Goal: Information Seeking & Learning: Learn about a topic

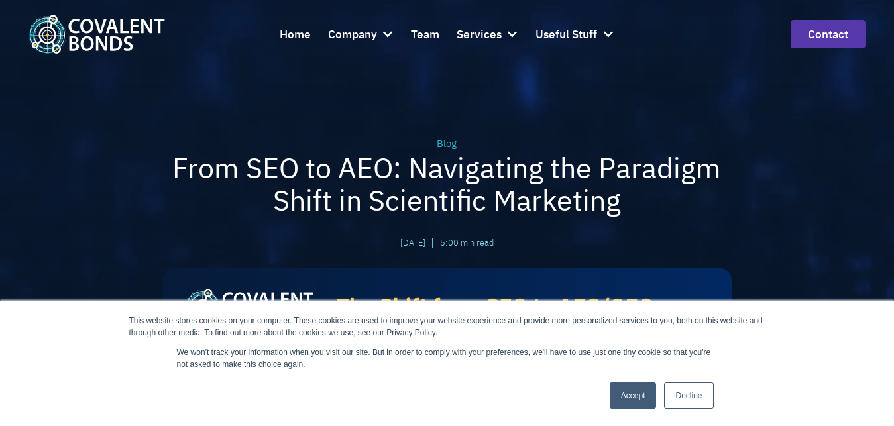
click at [681, 388] on link "Decline" at bounding box center [688, 396] width 49 height 27
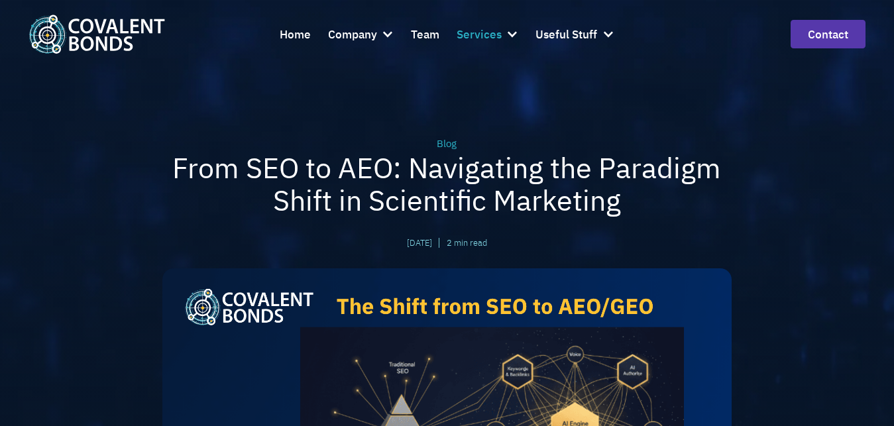
click at [499, 36] on div "Services" at bounding box center [479, 34] width 45 height 19
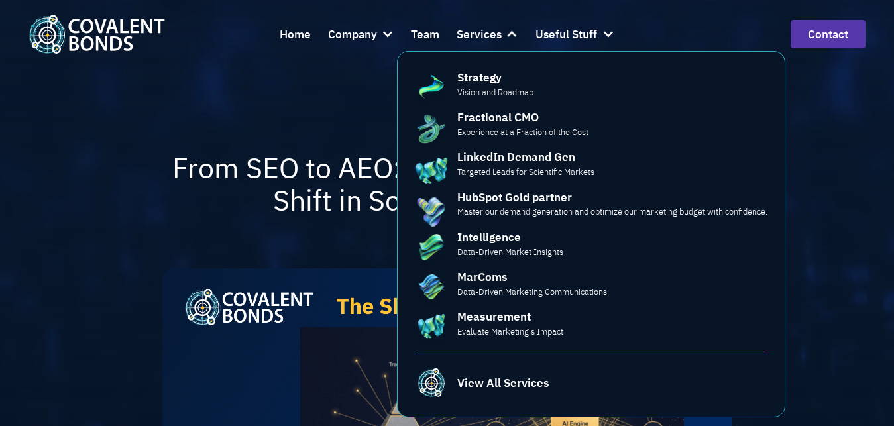
click at [137, 202] on div "Blog From SEO to AEO: Navigating the Paradigm Shift in Scientific Marketing [DA…" at bounding box center [446, 325] width 729 height 651
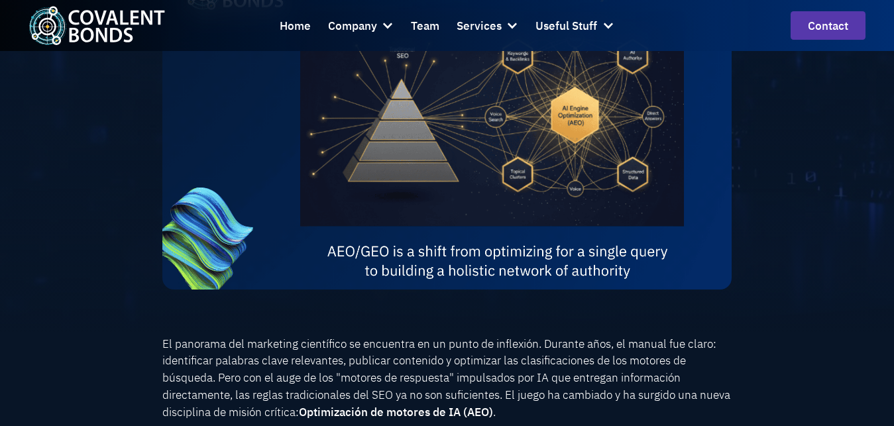
scroll to position [346, 0]
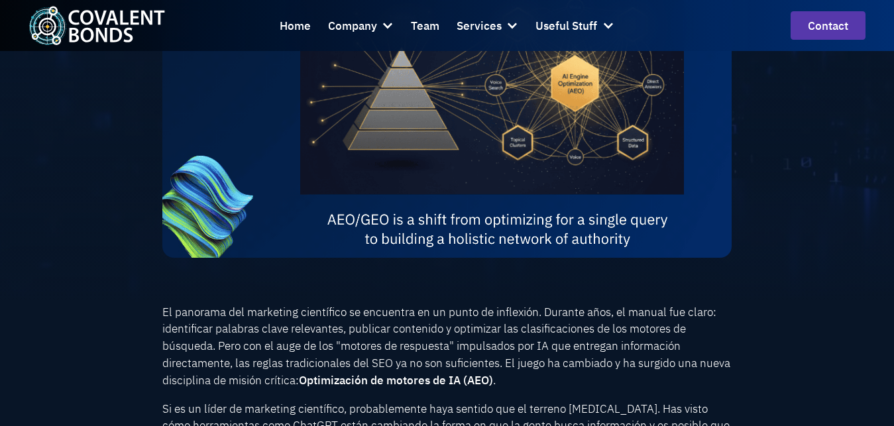
scroll to position [479, 0]
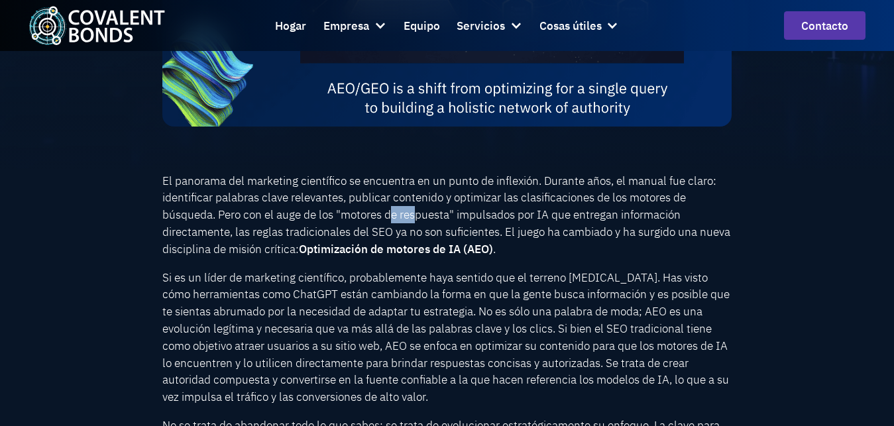
drag, startPoint x: 395, startPoint y: 221, endPoint x: 418, endPoint y: 225, distance: 23.0
click at [418, 225] on p "El panorama del marketing científico se encuentra en un punto de inflexión. Dur…" at bounding box center [447, 215] width 570 height 86
click at [564, 236] on p "El panorama del marketing científico se encuentra en un punto de inflexión. Dur…" at bounding box center [447, 215] width 570 height 86
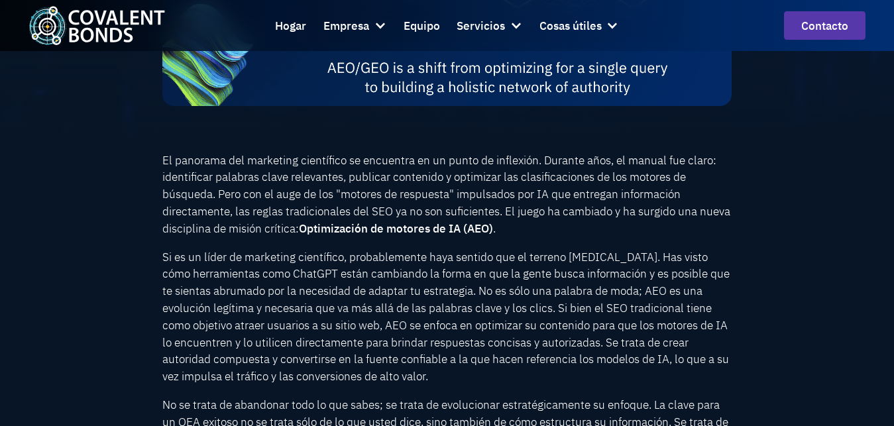
scroll to position [530, 0]
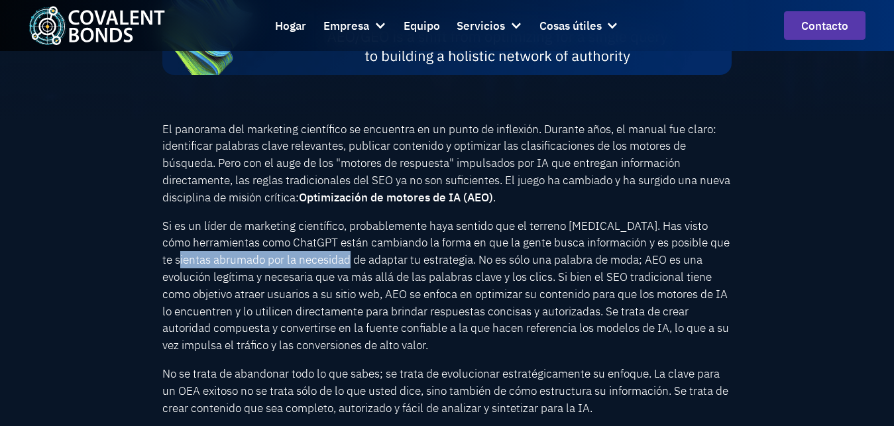
drag, startPoint x: 206, startPoint y: 267, endPoint x: 379, endPoint y: 269, distance: 173.7
click at [379, 269] on p "Si es un líder de marketing científico, probablemente haya sentido que el terre…" at bounding box center [447, 285] width 570 height 137
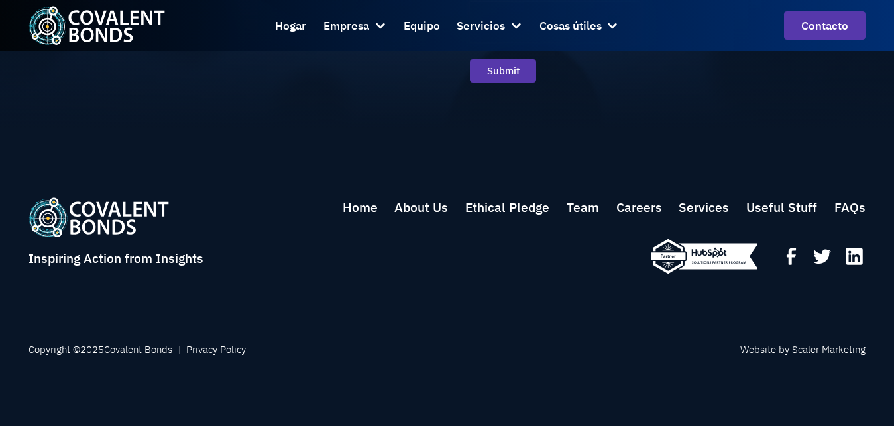
scroll to position [2404, 0]
click at [790, 249] on icon at bounding box center [791, 256] width 9 height 17
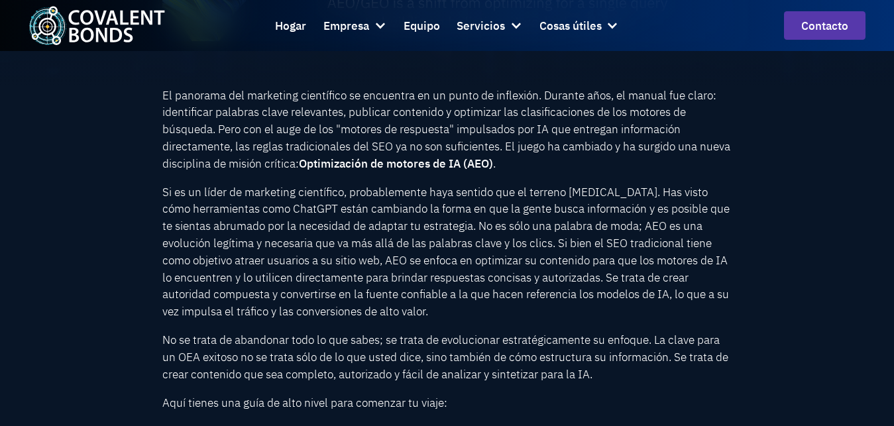
scroll to position [548, 0]
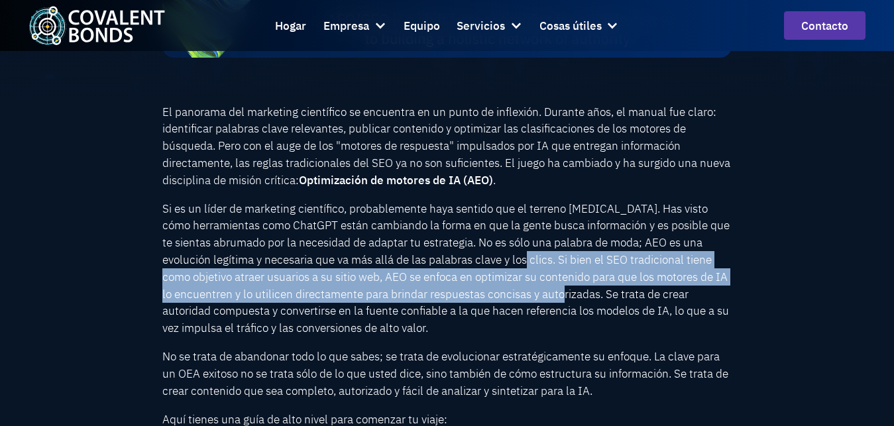
drag, startPoint x: 561, startPoint y: 269, endPoint x: 603, endPoint y: 293, distance: 48.7
click at [603, 293] on p "Si es un líder de marketing científico, probablemente haya sentido que el terre…" at bounding box center [447, 268] width 570 height 137
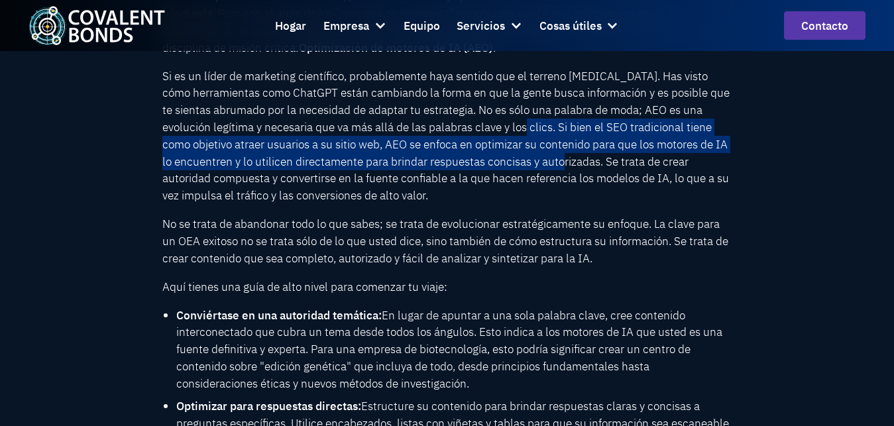
scroll to position [415, 0]
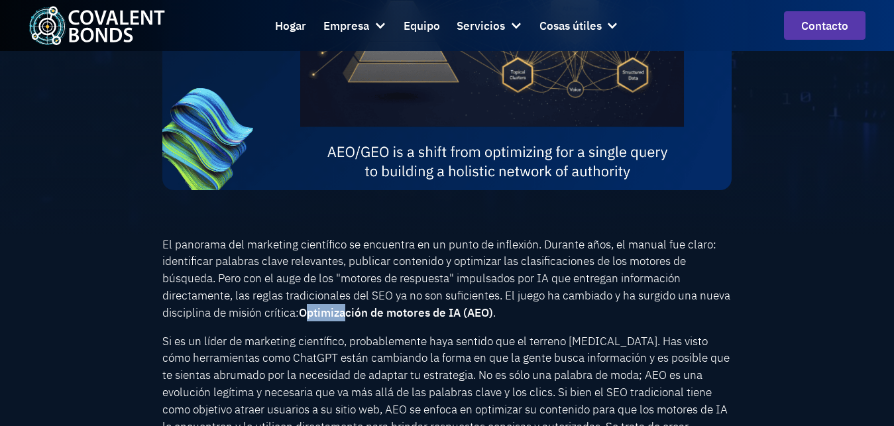
drag, startPoint x: 305, startPoint y: 320, endPoint x: 345, endPoint y: 312, distance: 41.1
click at [347, 312] on strong "Optimización de motores de IA (AEO)" at bounding box center [396, 312] width 194 height 15
drag, startPoint x: 300, startPoint y: 320, endPoint x: 497, endPoint y: 321, distance: 196.9
click at [497, 321] on p "El panorama del marketing científico se encuentra en un punto de inflexión. Dur…" at bounding box center [447, 279] width 570 height 86
copy strong "Optimización de motores de IA (AEO)"
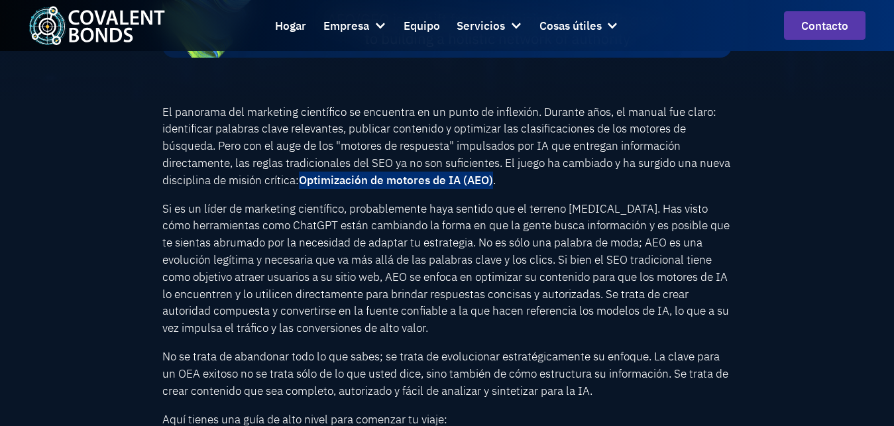
scroll to position [680, 0]
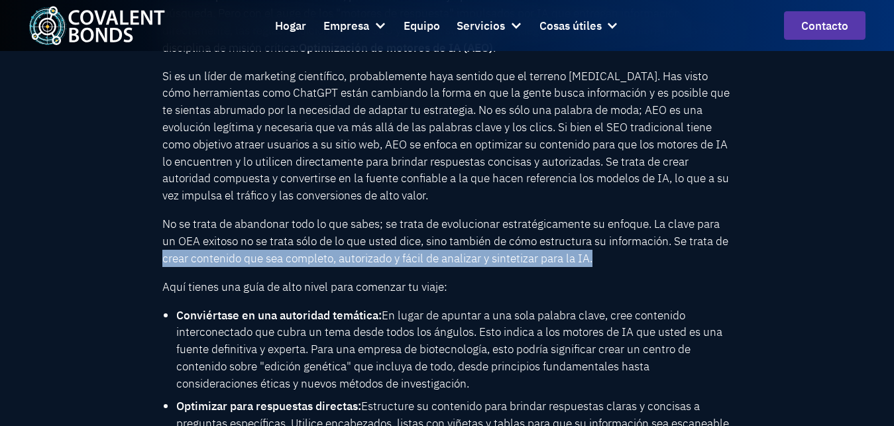
drag, startPoint x: 160, startPoint y: 267, endPoint x: 598, endPoint y: 269, distance: 437.6
click at [598, 267] on p "No se trata de abandonar todo lo que sabes; se trata de evolucionar estratégica…" at bounding box center [447, 240] width 570 height 51
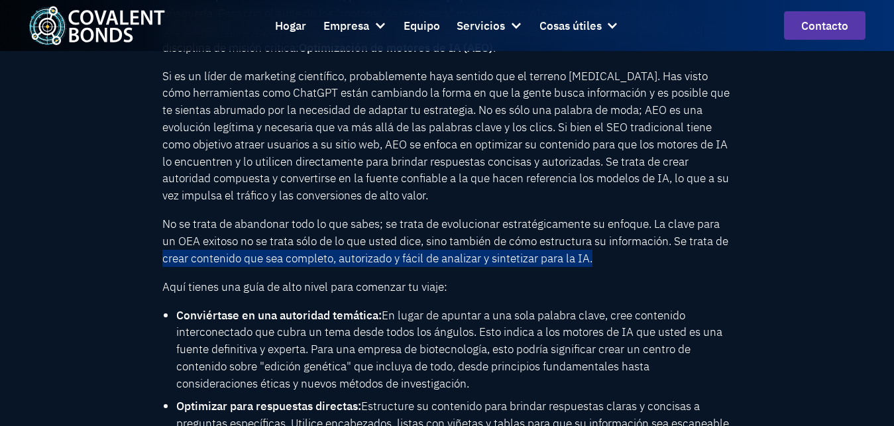
copy p "crear contenido que sea completo, autorizado y fácil de analizar y sintetizar p…"
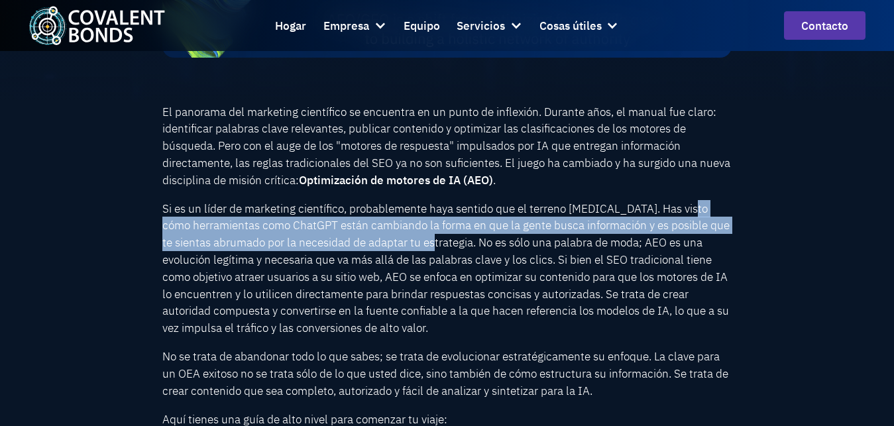
drag, startPoint x: 160, startPoint y: 234, endPoint x: 460, endPoint y: 250, distance: 300.1
click at [460, 250] on p "Si es un líder de marketing científico, probablemente haya sentido que el terre…" at bounding box center [447, 268] width 570 height 137
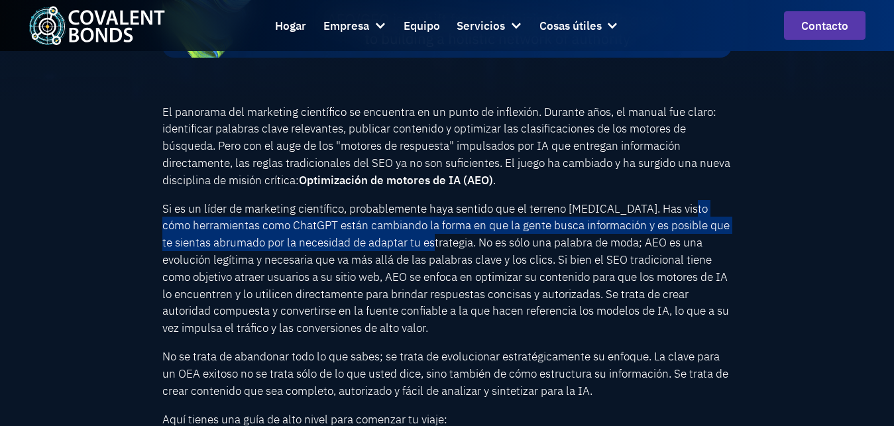
copy p "herramientas como ChatGPT están cambiando la forma en que la gente busca inform…"
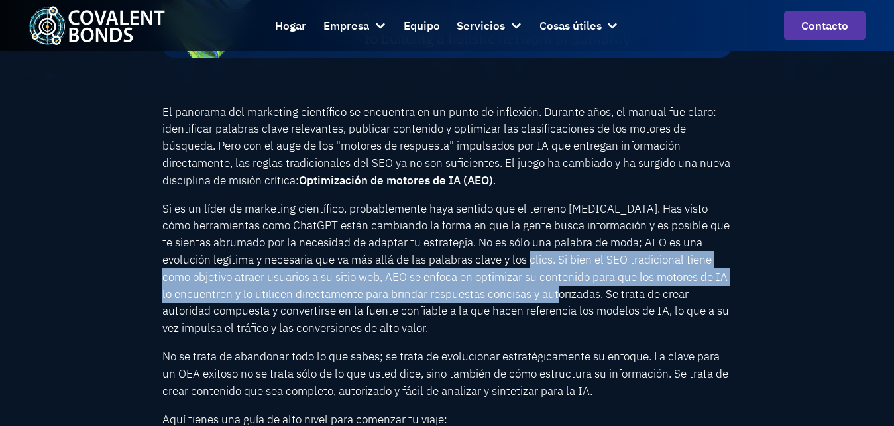
drag, startPoint x: 563, startPoint y: 268, endPoint x: 600, endPoint y: 296, distance: 46.8
click at [600, 296] on p "Si es un líder de marketing científico, probablemente haya sentido que el terre…" at bounding box center [447, 268] width 570 height 137
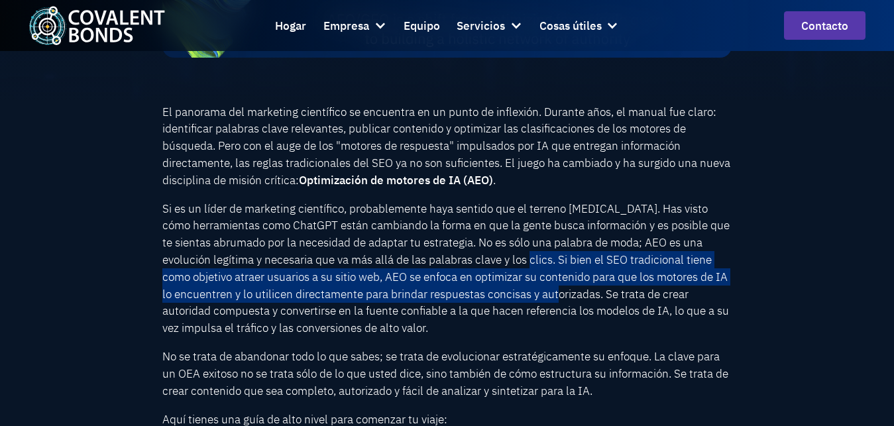
copy p "i bien el SEO tradicional tiene como objetivo atraer usuarios a su sitio web, A…"
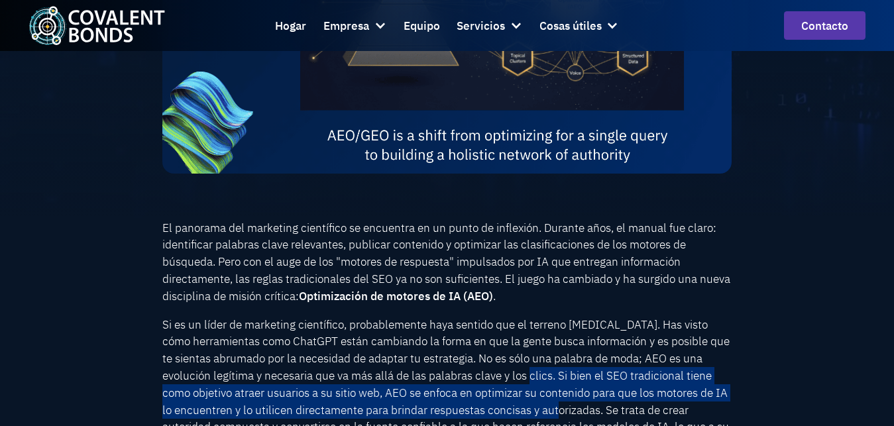
scroll to position [415, 0]
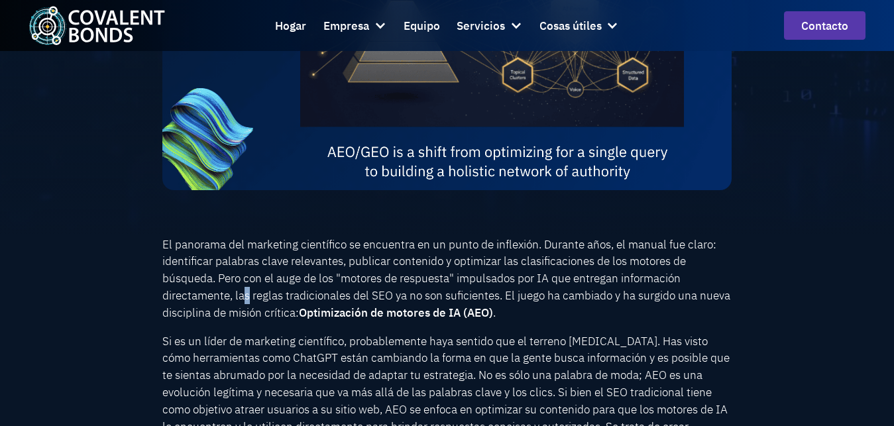
click at [247, 304] on p "El panorama del marketing científico se encuentra en un punto de inflexión. Dur…" at bounding box center [447, 279] width 570 height 86
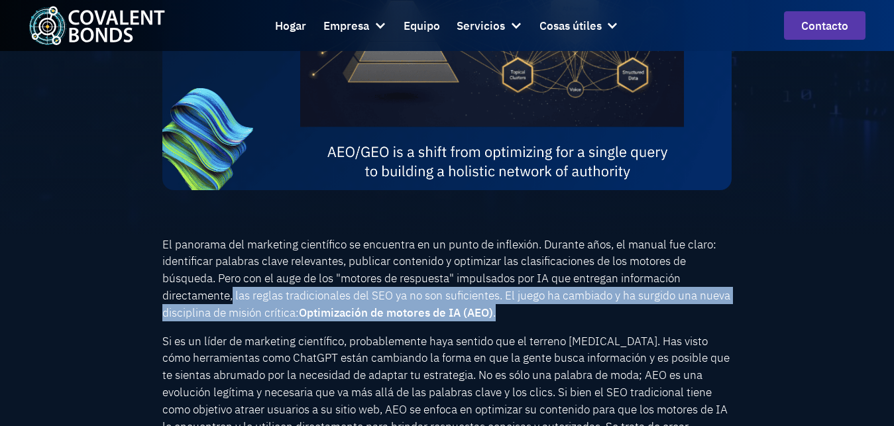
drag, startPoint x: 231, startPoint y: 303, endPoint x: 509, endPoint y: 318, distance: 278.2
click at [509, 318] on p "El panorama del marketing científico se encuentra en un punto de inflexión. Dur…" at bounding box center [447, 279] width 570 height 86
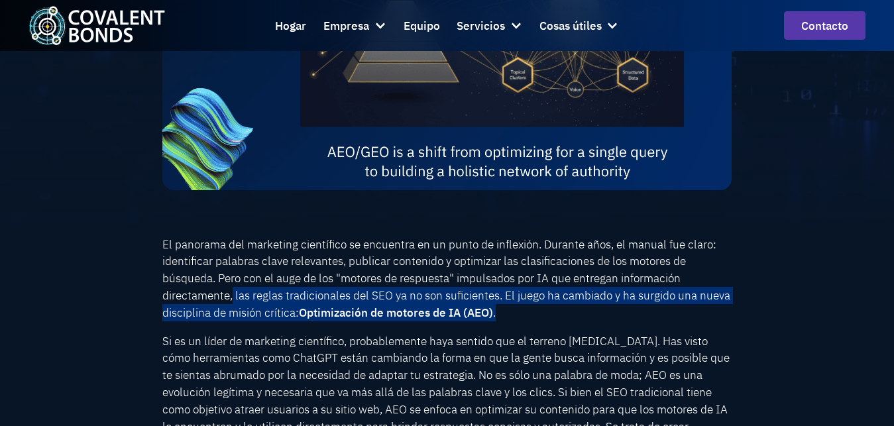
copy p "las reglas tradicionales del SEO ya no son suficientes. El juego ha cambiado y …"
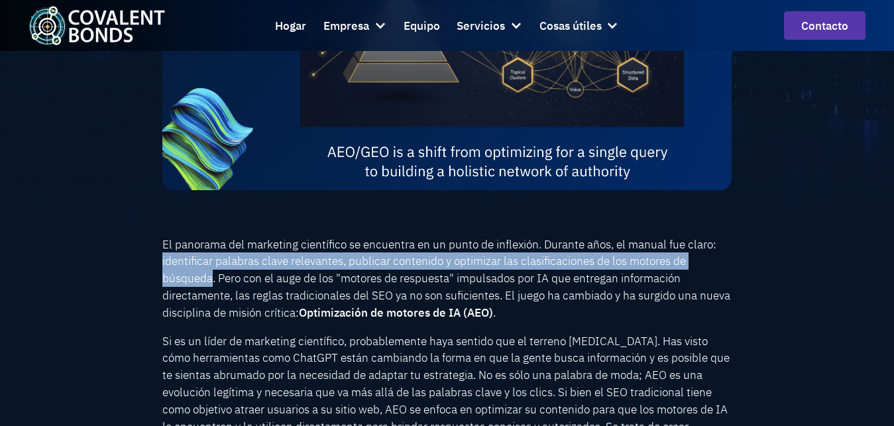
drag, startPoint x: 158, startPoint y: 265, endPoint x: 208, endPoint y: 288, distance: 54.9
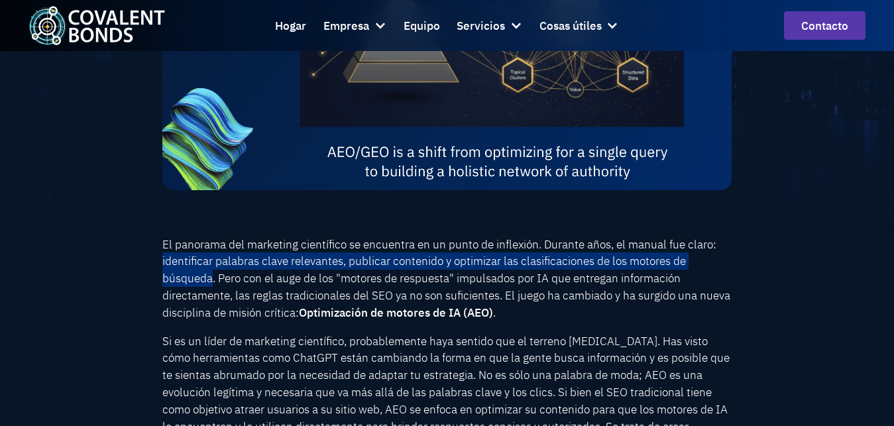
copy p "identificar palabras clave relevantes, publicar contenido y optimizar las clasi…"
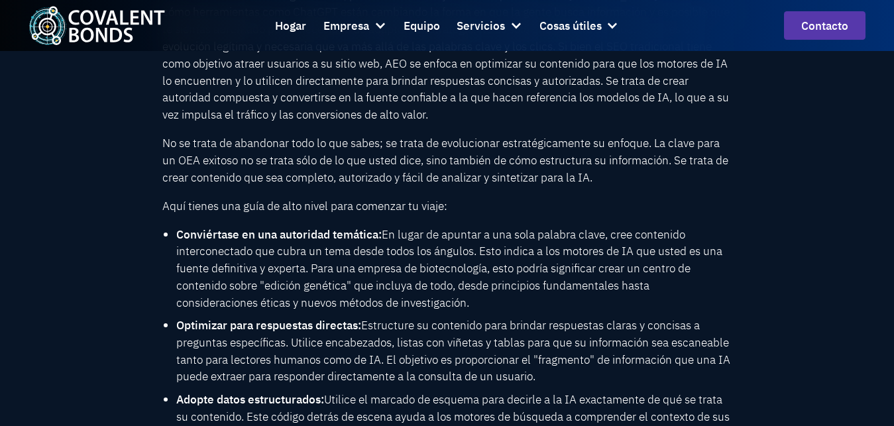
scroll to position [813, 0]
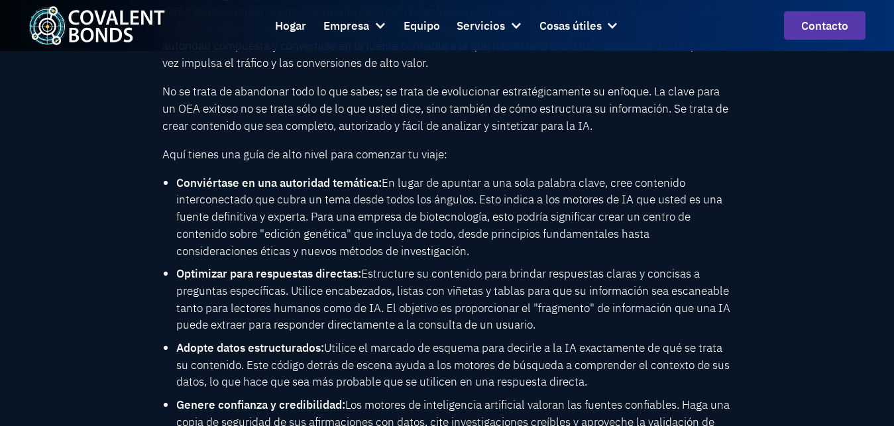
click at [361, 215] on li "Conviértase en una autoridad temática: En lugar de apuntar a una sola palabra c…" at bounding box center [454, 217] width 556 height 86
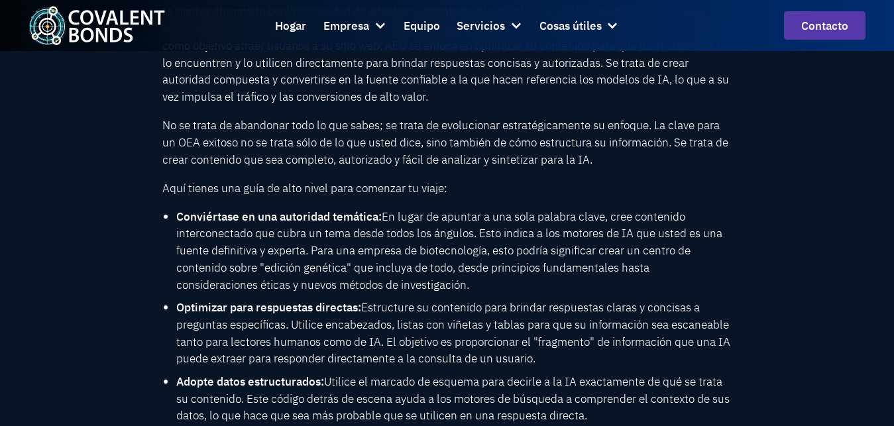
scroll to position [796, 0]
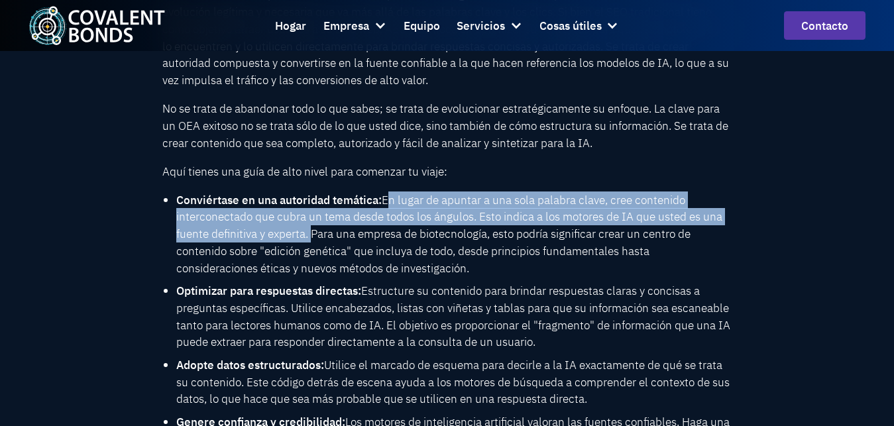
drag, startPoint x: 385, startPoint y: 208, endPoint x: 310, endPoint y: 234, distance: 79.5
click at [310, 234] on li "Conviértase en una autoridad temática: En lugar de apuntar a una sola palabra c…" at bounding box center [454, 235] width 556 height 86
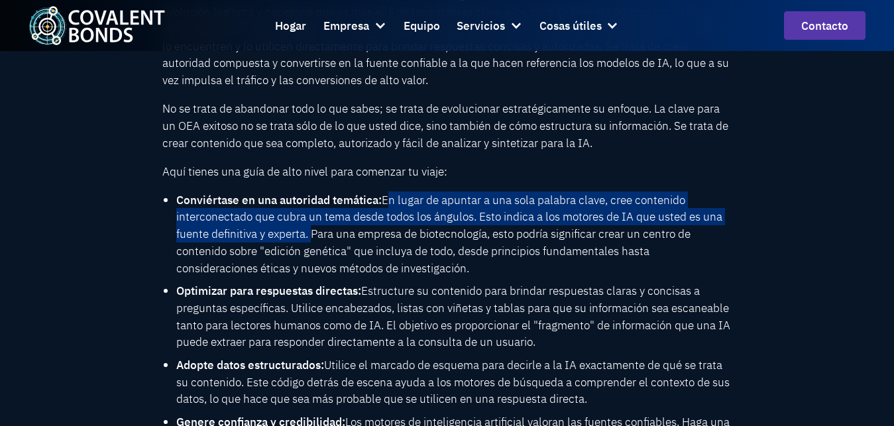
copy li "En lugar de apuntar a una sola palabra clave, cree contenido interconectado que…"
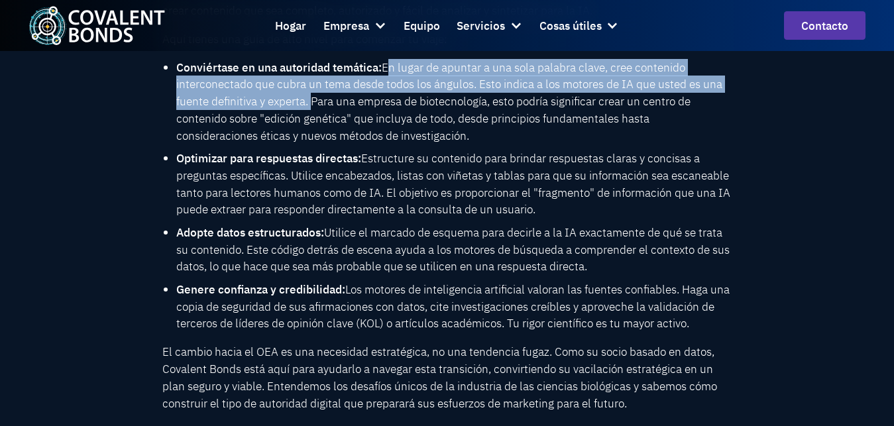
click at [469, 145] on li "Conviértase en una autoridad temática: En lugar de apuntar a una sola palabra c…" at bounding box center [454, 102] width 556 height 86
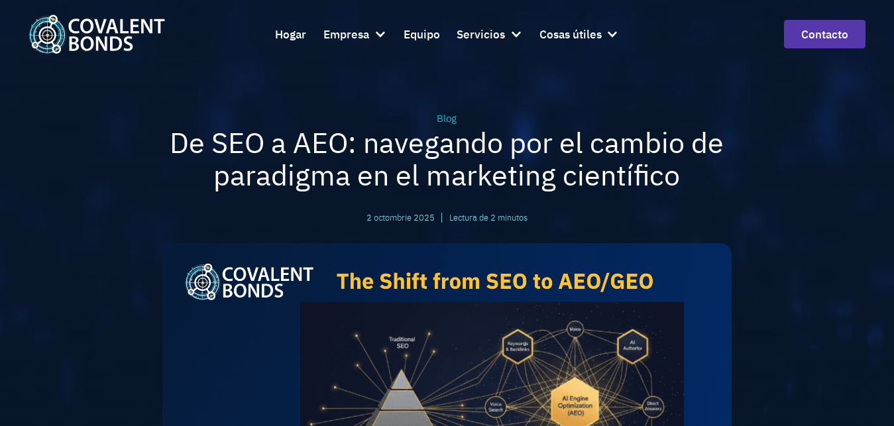
scroll to position [0, 0]
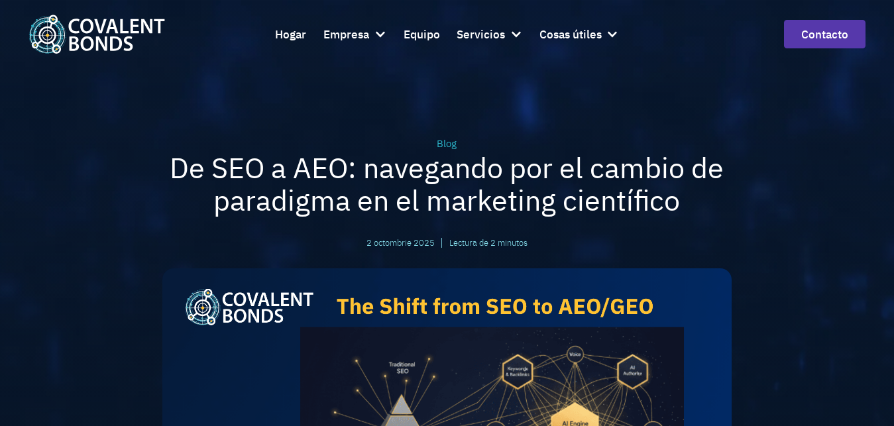
click at [692, 226] on div "Blog De SEO a AEO: navegando por el cambio de paradigma en el marketing científ…" at bounding box center [447, 203] width 570 height 132
click at [376, 30] on div at bounding box center [380, 34] width 13 height 13
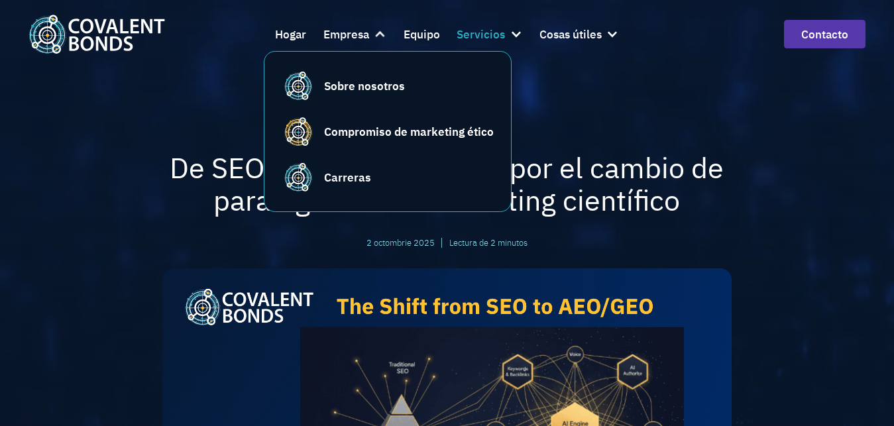
click at [485, 39] on div "Servicios" at bounding box center [481, 34] width 48 height 19
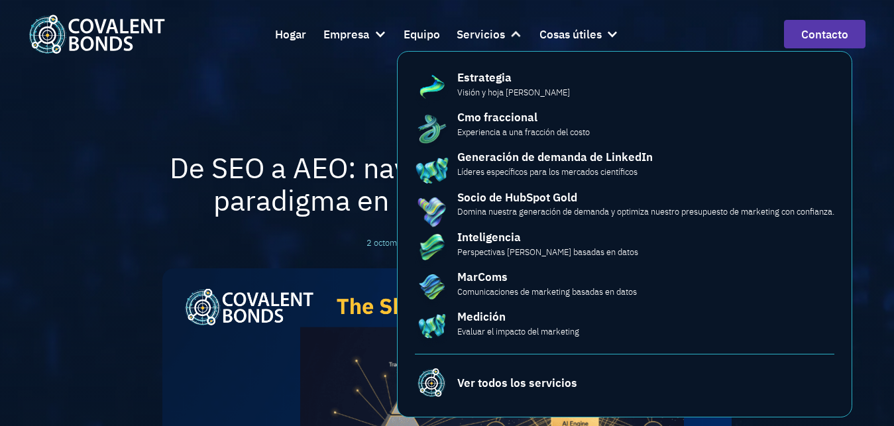
click at [87, 127] on div "Blog De SEO a AEO: navegando por el cambio de paradigma en el marketing científ…" at bounding box center [446, 325] width 729 height 651
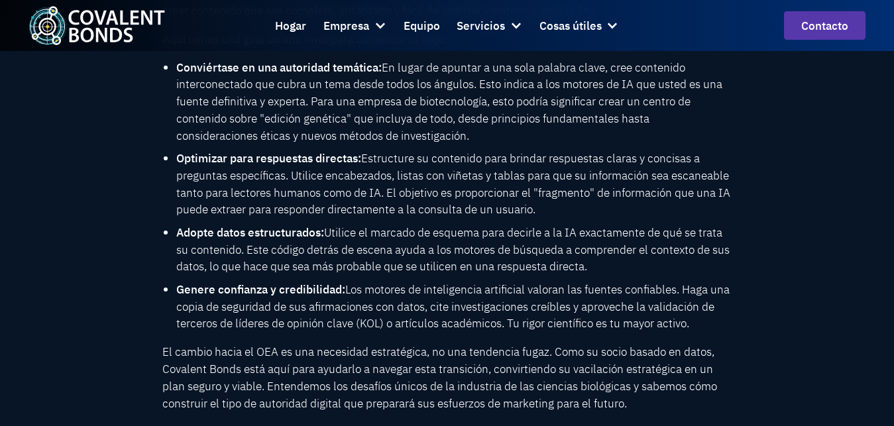
scroll to position [796, 0]
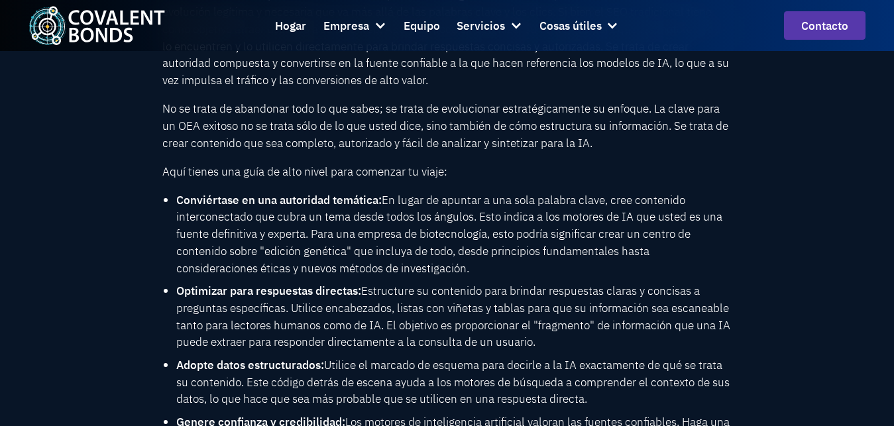
drag, startPoint x: 174, startPoint y: 302, endPoint x: 554, endPoint y: 347, distance: 382.7
click at [554, 347] on ul "Conviértase en una autoridad temática: En lugar de apuntar a una sola palabra c…" at bounding box center [447, 329] width 570 height 274
copy li "Optimizar para respuestas directas: Estructure su contenido para brindar respue…"
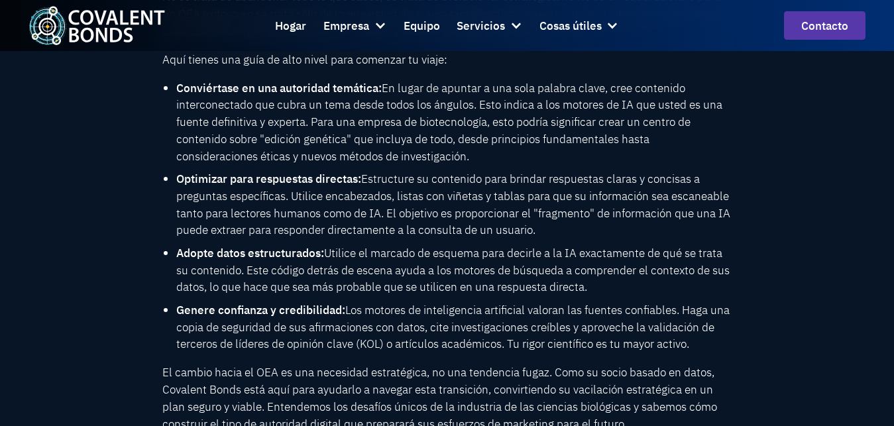
scroll to position [928, 0]
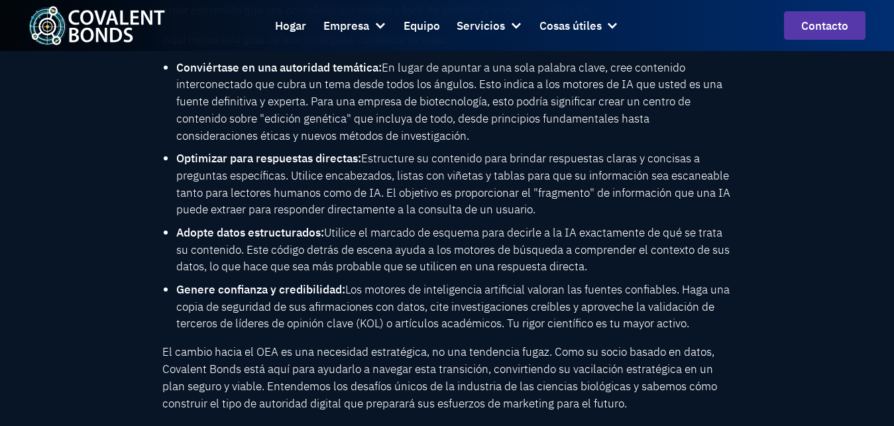
click at [495, 258] on li "Adopte datos estructurados: Utilice el marcado de esquema para decirle a la IA …" at bounding box center [454, 249] width 556 height 51
drag, startPoint x: 420, startPoint y: 270, endPoint x: 538, endPoint y: 275, distance: 118.1
click at [538, 275] on li "Adopte datos estructurados: Utilice el marcado de esquema para decirle a la IA …" at bounding box center [454, 249] width 556 height 51
click at [630, 275] on li "Adopte datos estructurados: Utilice el marcado de esquema para decirle a la IA …" at bounding box center [454, 249] width 556 height 51
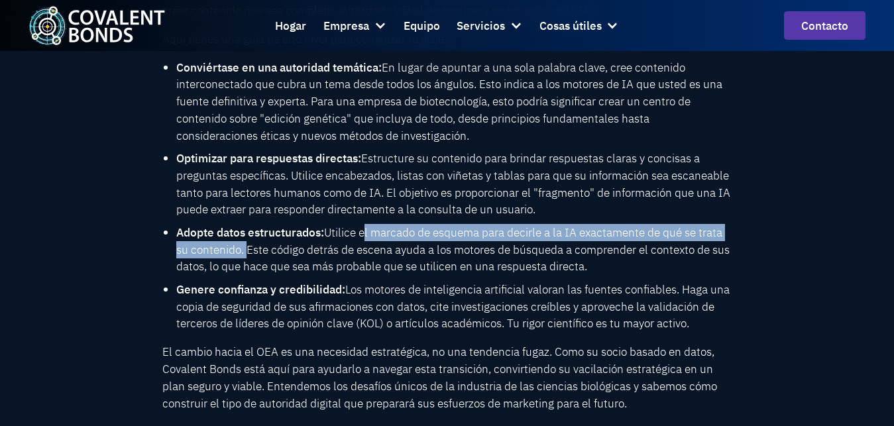
drag, startPoint x: 363, startPoint y: 245, endPoint x: 242, endPoint y: 252, distance: 121.5
click at [242, 252] on li "Adopte datos estructurados: Utilice el marcado de esquema para decirle a la IA …" at bounding box center [454, 249] width 556 height 51
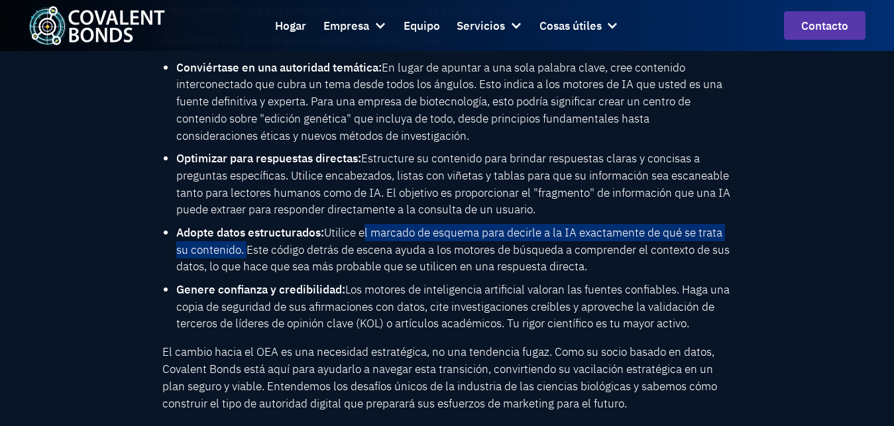
copy li "el marcado de esquema para decirle a la IA exactamente de qué se trata su conte…"
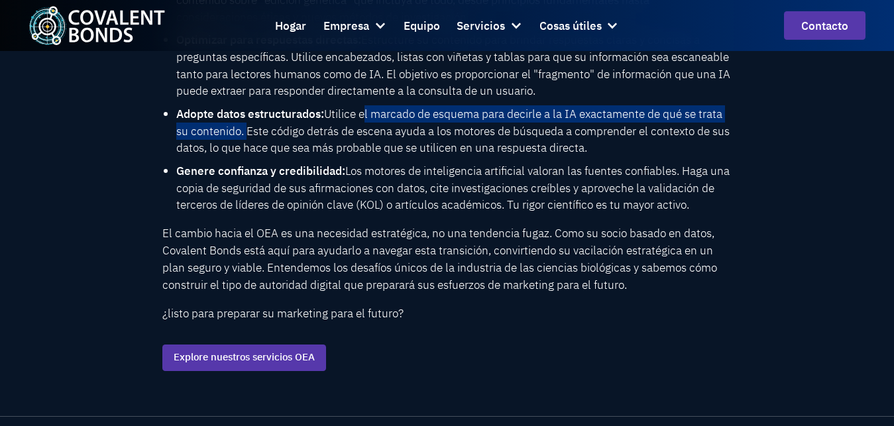
scroll to position [1061, 0]
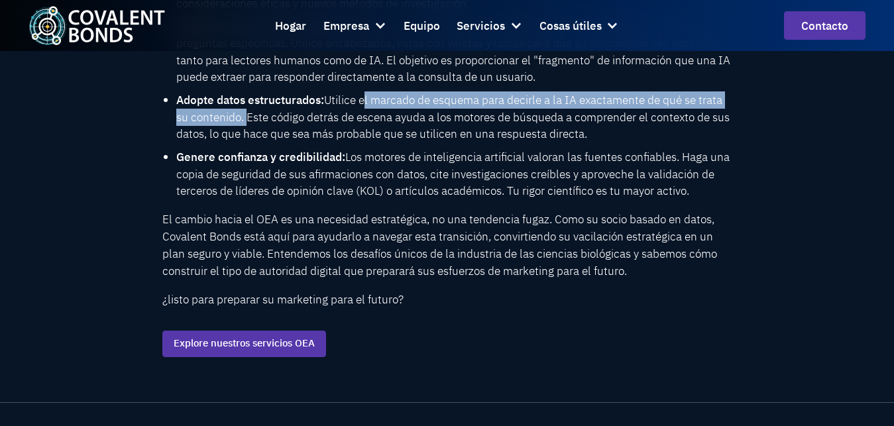
click at [318, 221] on p "El cambio hacia el OEA es una necesidad estratégica, no una tendencia fugaz. Co…" at bounding box center [447, 245] width 570 height 68
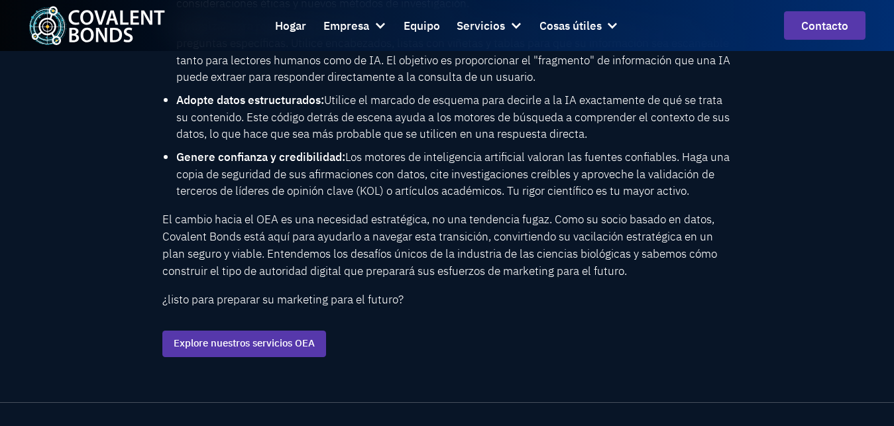
drag, startPoint x: 178, startPoint y: 164, endPoint x: 712, endPoint y: 201, distance: 535.7
click at [712, 200] on li "Genere confianza y credibilidad: Los motores de inteligencia artificial valoran…" at bounding box center [454, 174] width 556 height 51
copy li "Genere confianza y credibilidad: Los motores de inteligencia artificial valoran…"
click at [330, 261] on p "El cambio hacia el OEA es una necesidad estratégica, no una tendencia fugaz. Co…" at bounding box center [447, 245] width 570 height 68
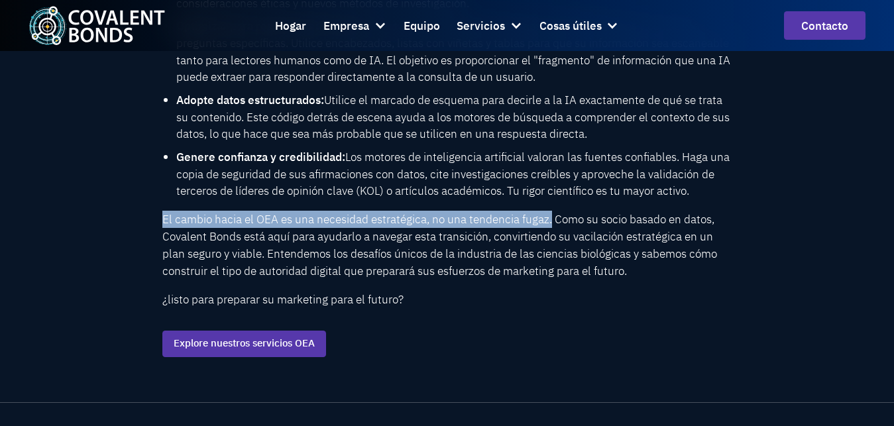
drag, startPoint x: 158, startPoint y: 230, endPoint x: 552, endPoint y: 225, distance: 393.9
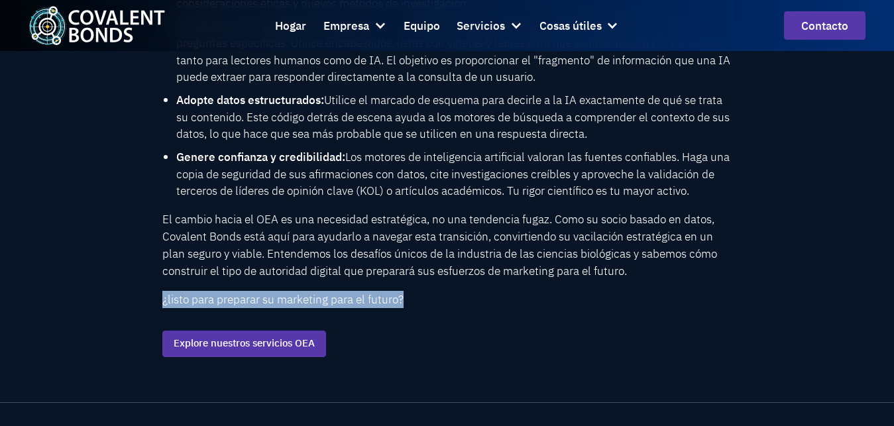
drag, startPoint x: 154, startPoint y: 314, endPoint x: 409, endPoint y: 310, distance: 254.6
click at [227, 349] on link "Explore nuestros servicios OEA" at bounding box center [244, 344] width 164 height 27
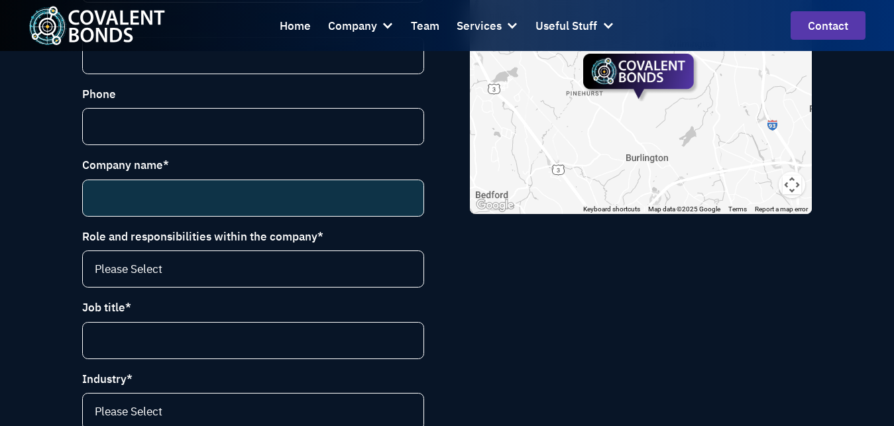
scroll to position [530, 0]
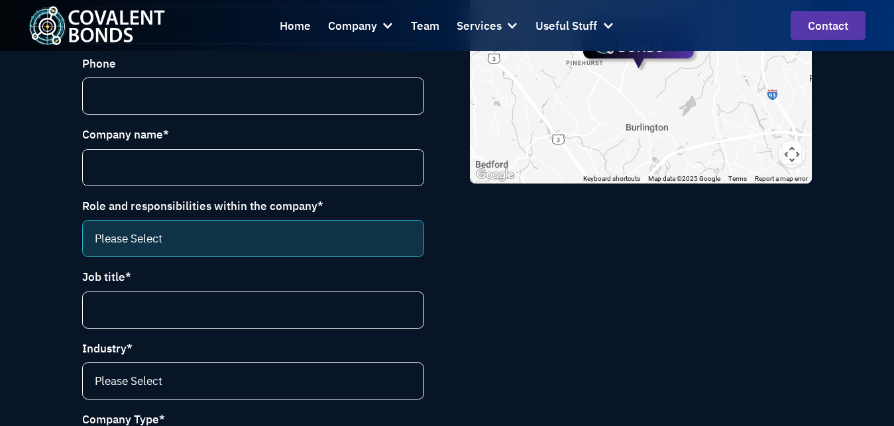
click at [151, 245] on select "Please Select CEO CCO VP Marketing Marketing Director VP Sales and Marketing Ma…" at bounding box center [253, 238] width 342 height 37
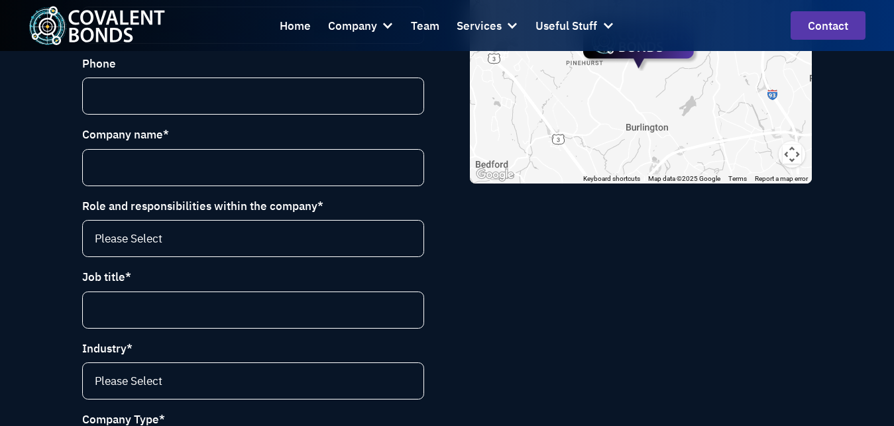
click at [532, 319] on div "Contact Details Covalent Bonds LLC 2 Upland Road Burlington, MA 01803 781-557-4…" at bounding box center [641, 405] width 342 height 1289
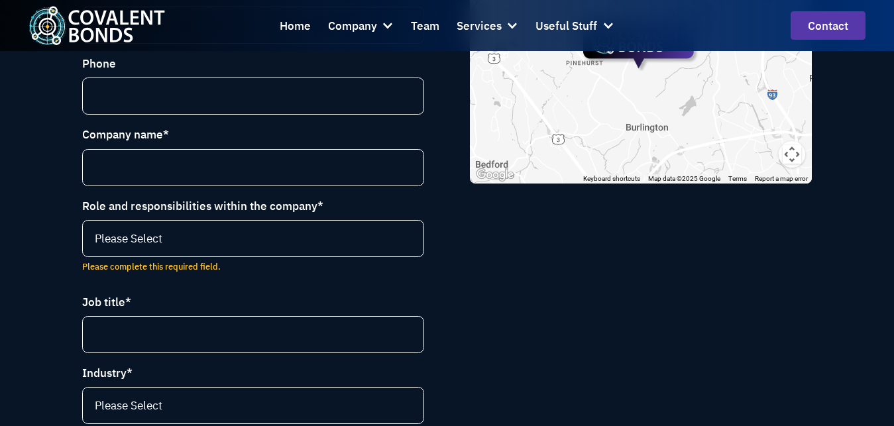
scroll to position [663, 0]
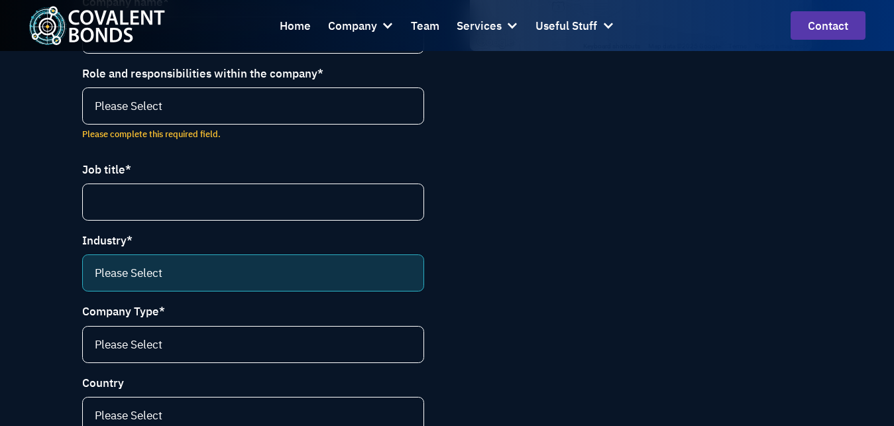
click at [162, 277] on select "Please Select Life science (selling to pharma and biotech) Food and beverage En…" at bounding box center [253, 273] width 342 height 37
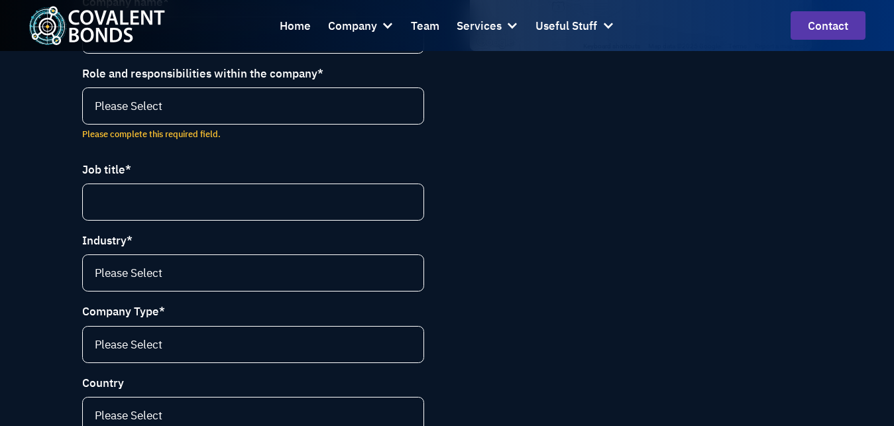
click at [497, 252] on div "Contact Details Covalent Bonds LLC 2 Upland Road Burlington, MA 01803 781-557-4…" at bounding box center [641, 286] width 342 height 1314
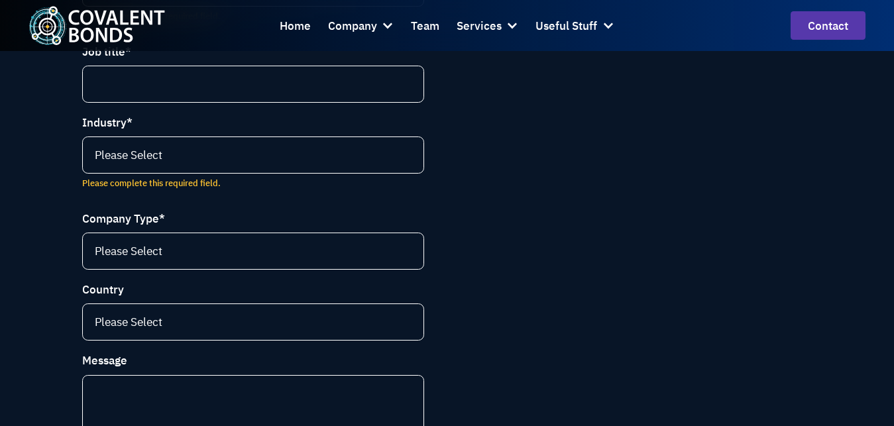
scroll to position [796, 0]
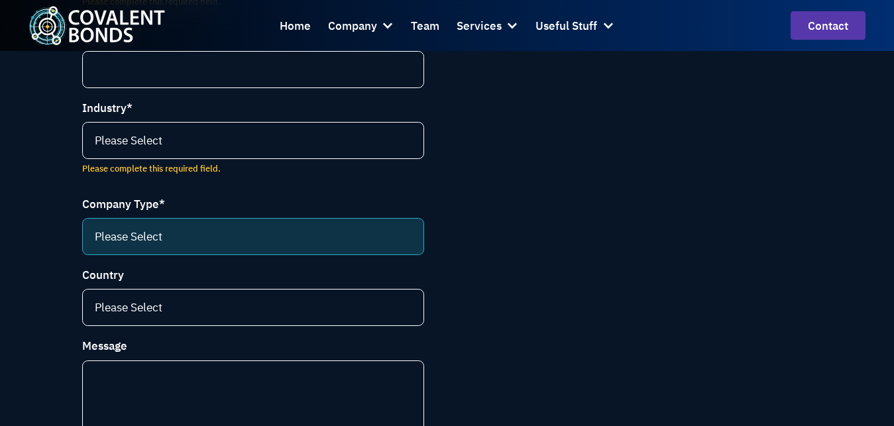
click at [115, 250] on select "Please Select Instrumentation manufacturer Contract service provider Tools and …" at bounding box center [253, 236] width 342 height 37
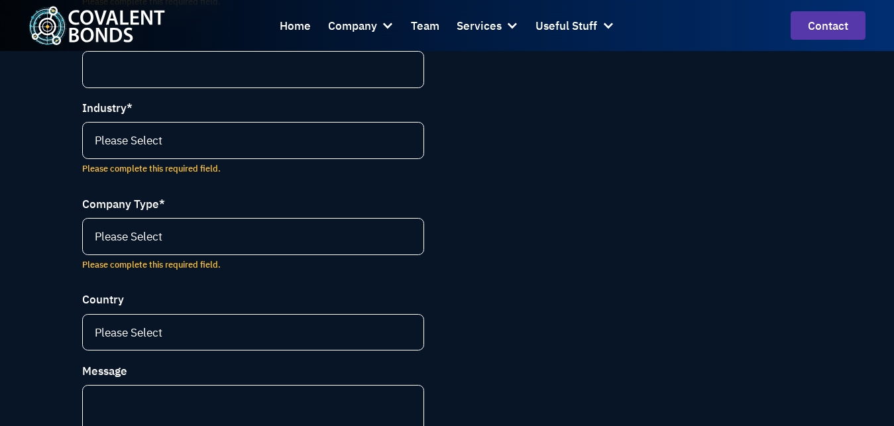
click at [497, 249] on div "Contact Details Covalent Bonds LLC 2 Upland Road Burlington, MA 01803 781-557-4…" at bounding box center [641, 177] width 342 height 1363
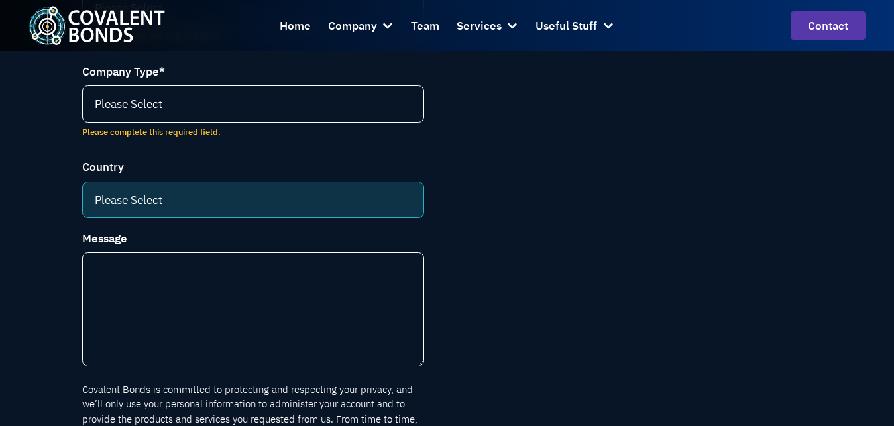
click at [194, 197] on select "Please Select Argentina Australia Austria Belgium Bolivia Brazil Bulgaria Canad…" at bounding box center [253, 200] width 342 height 37
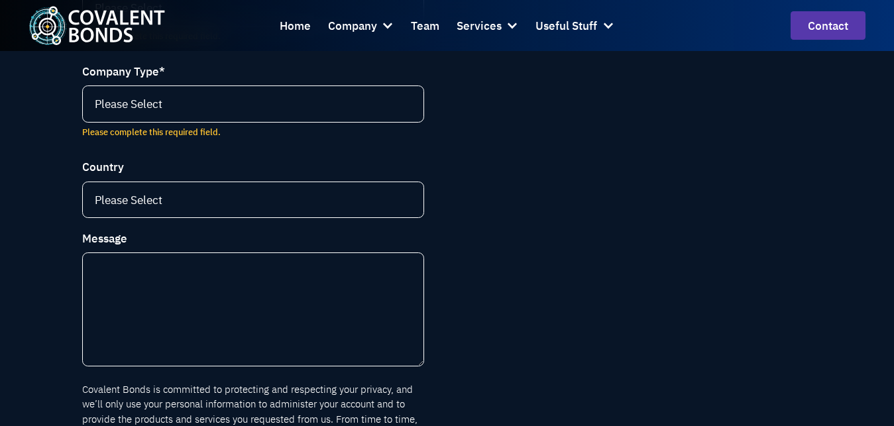
click at [504, 231] on div "Contact Details Covalent Bonds LLC 2 Upland Road Burlington, MA 01803 781-557-4…" at bounding box center [641, 44] width 342 height 1363
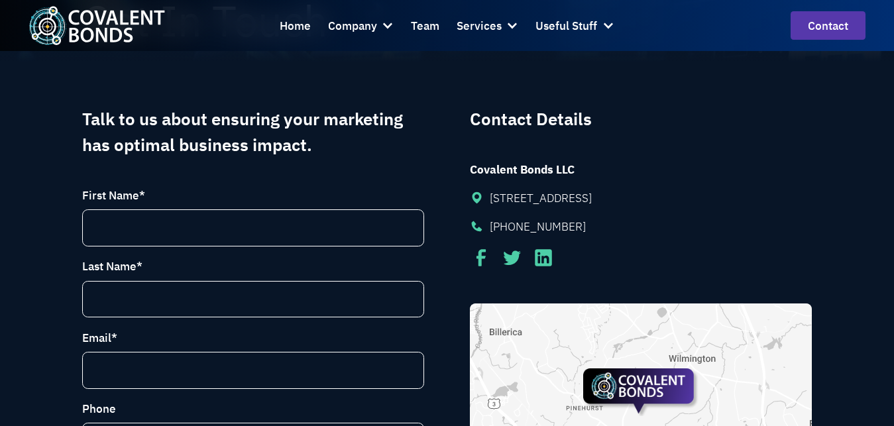
scroll to position [0, 0]
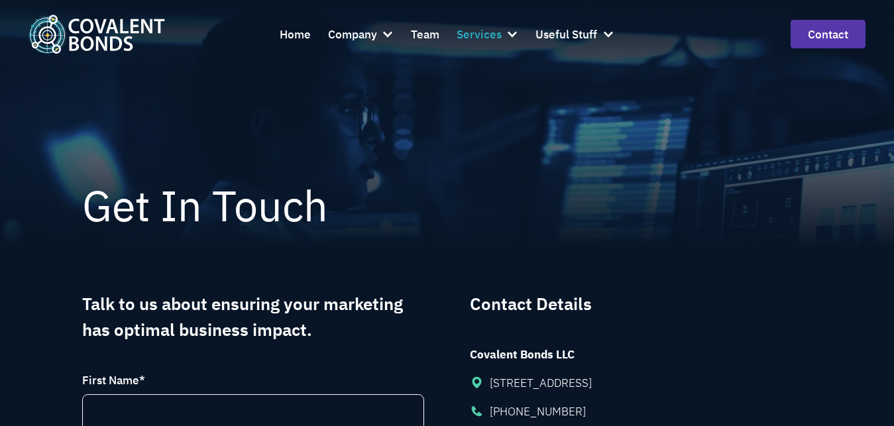
click at [495, 35] on div "Services" at bounding box center [479, 34] width 45 height 19
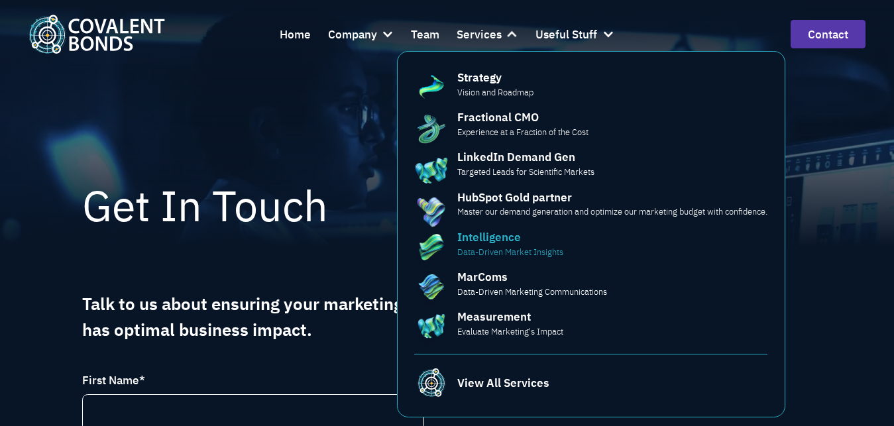
click at [478, 239] on div "Intelligence" at bounding box center [490, 237] width 64 height 17
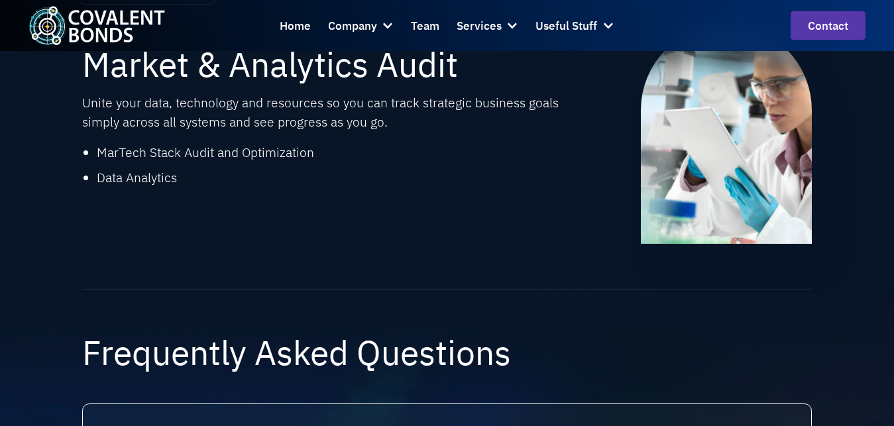
scroll to position [398, 0]
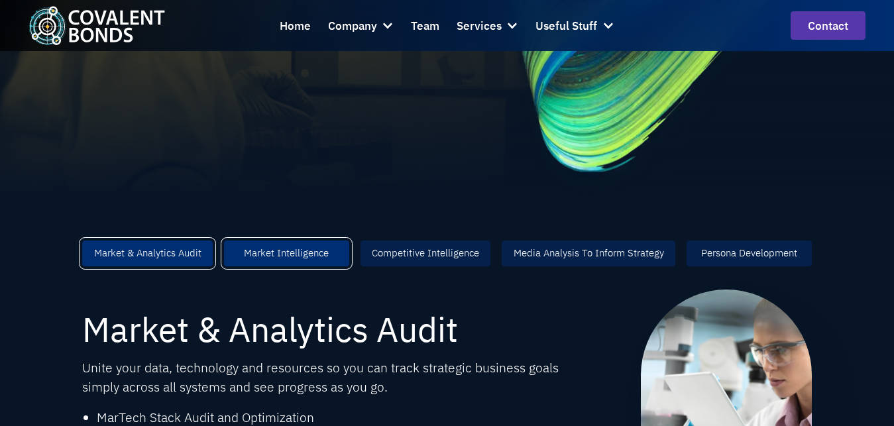
click at [265, 254] on div "Market Intelligence" at bounding box center [286, 253] width 85 height 15
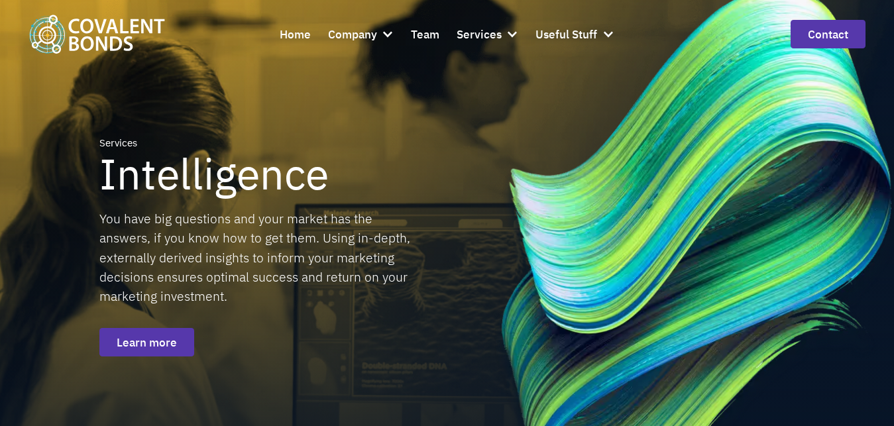
scroll to position [0, 0]
